Goal: Task Accomplishment & Management: Use online tool/utility

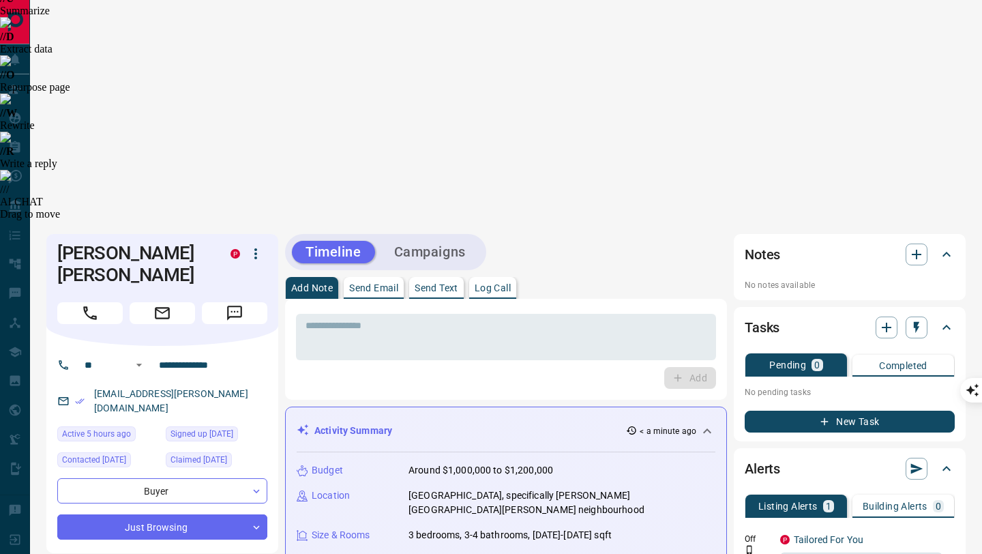
scroll to position [121, 0]
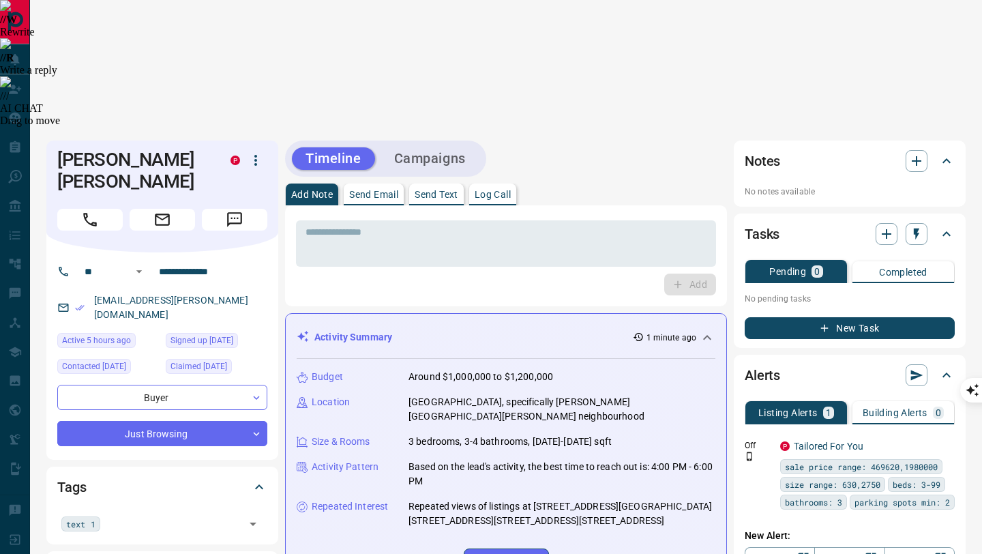
scroll to position [348, 0]
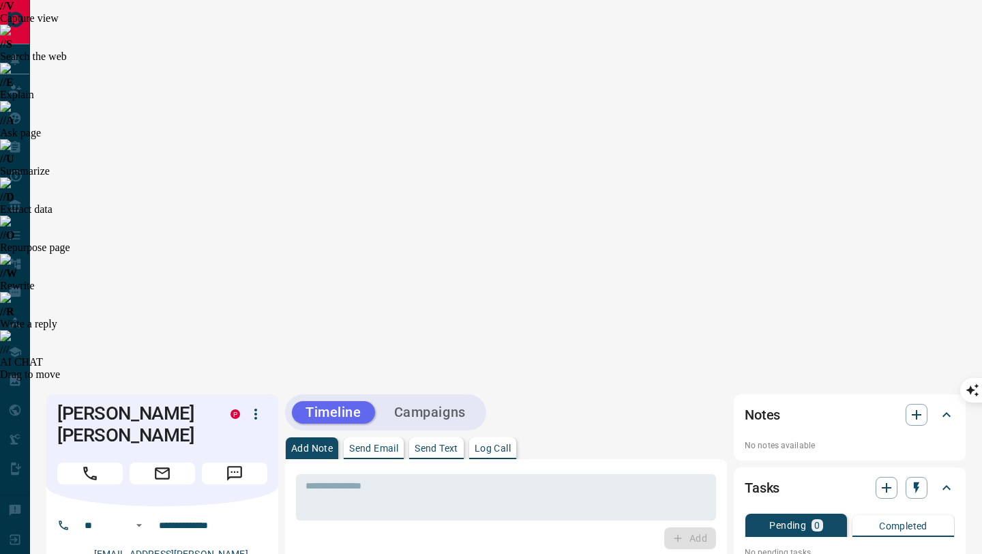
scroll to position [0, 0]
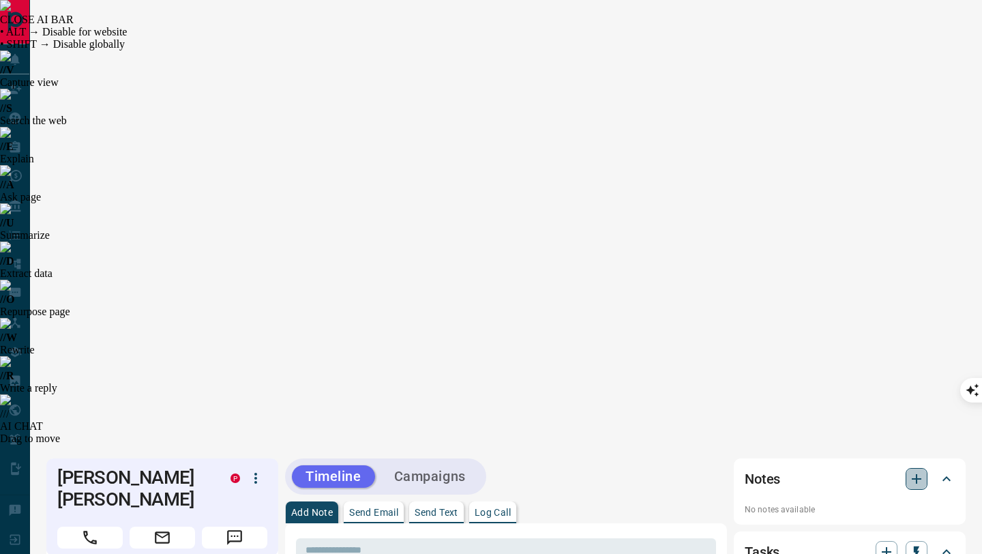
click at [915, 470] on icon "button" at bounding box center [916, 478] width 16 height 16
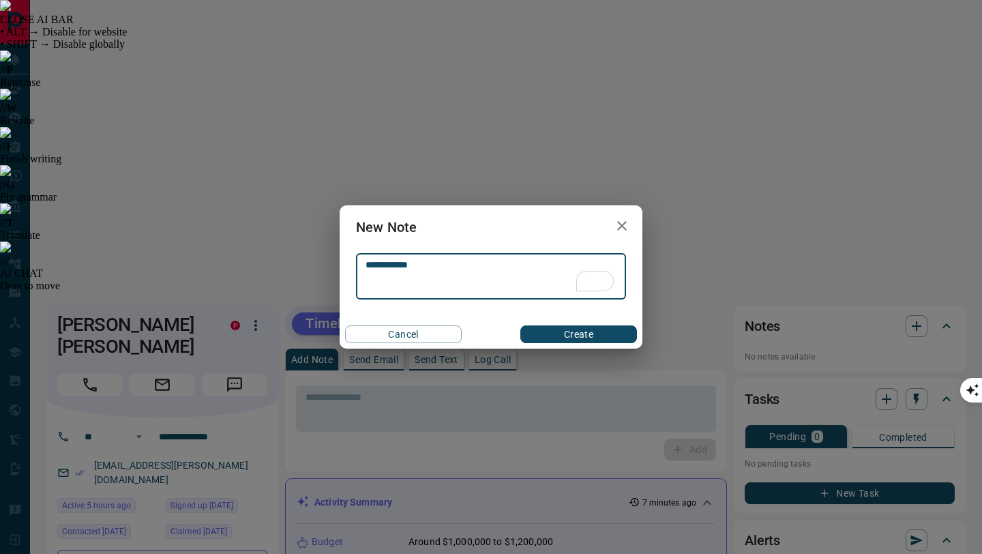
type textarea "**********"
click at [597, 333] on button "Create" at bounding box center [578, 334] width 117 height 18
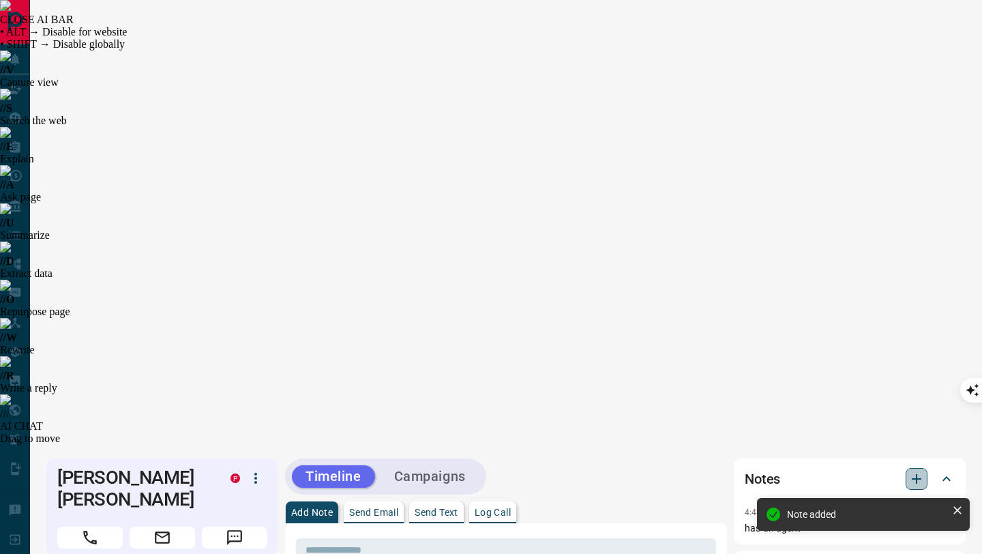
click at [913, 470] on icon "button" at bounding box center [916, 478] width 16 height 16
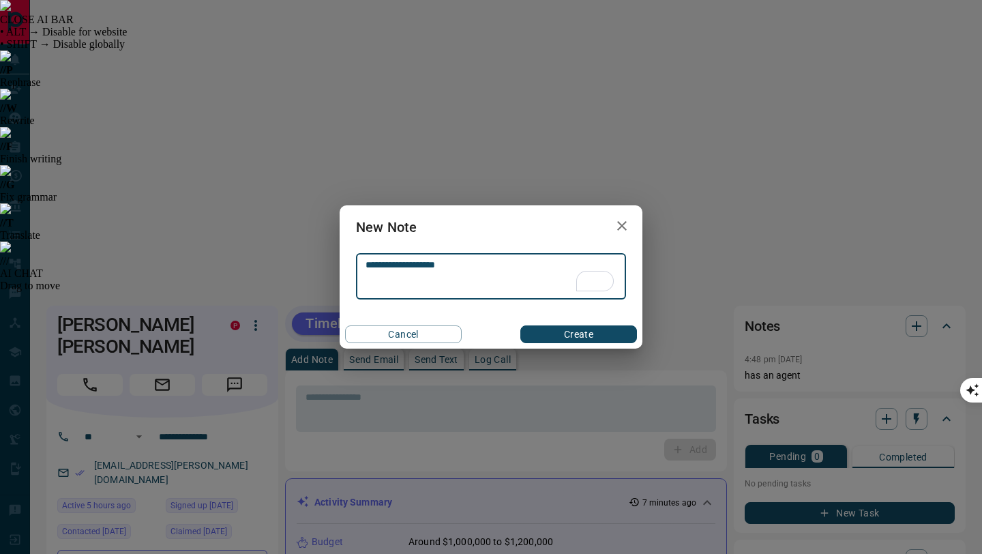
type textarea "**********"
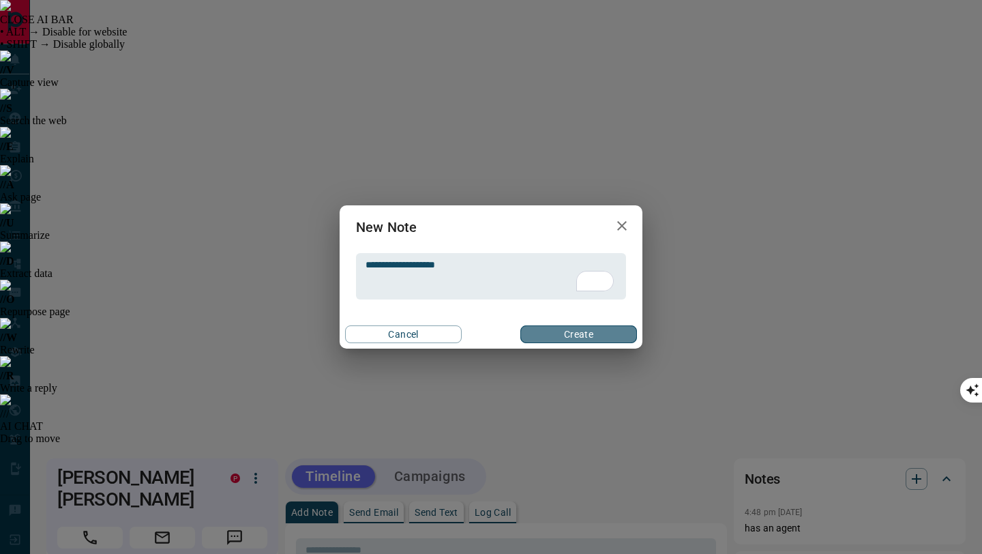
click at [600, 334] on button "Create" at bounding box center [578, 334] width 117 height 18
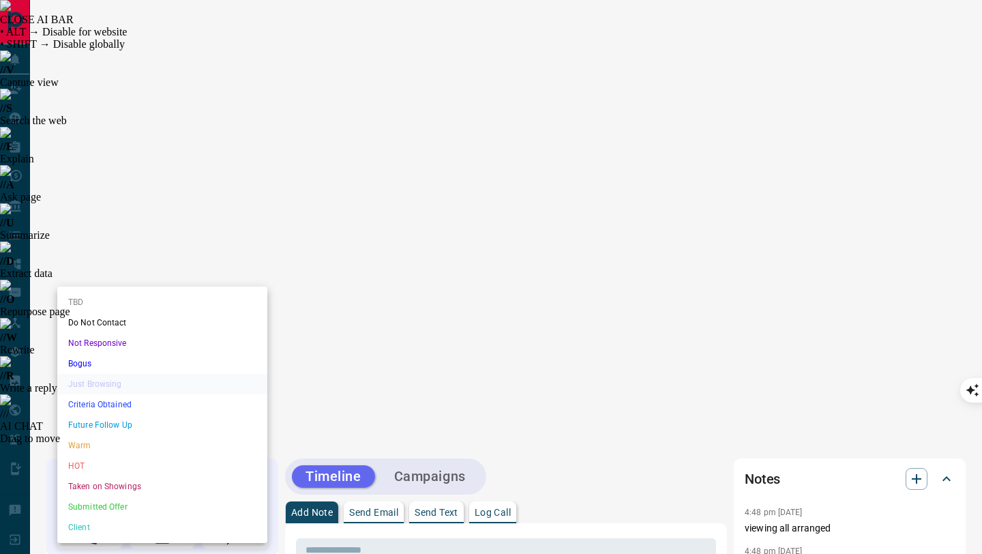
click at [185, 343] on li "Not Responsive" at bounding box center [162, 343] width 210 height 20
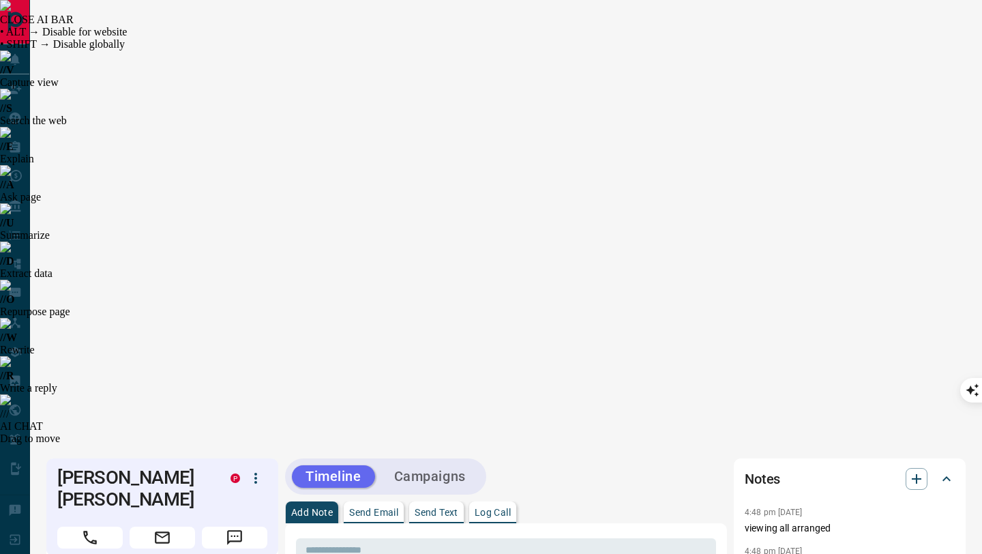
type input "*"
